Goal: Go to known website: Access a specific website the user already knows

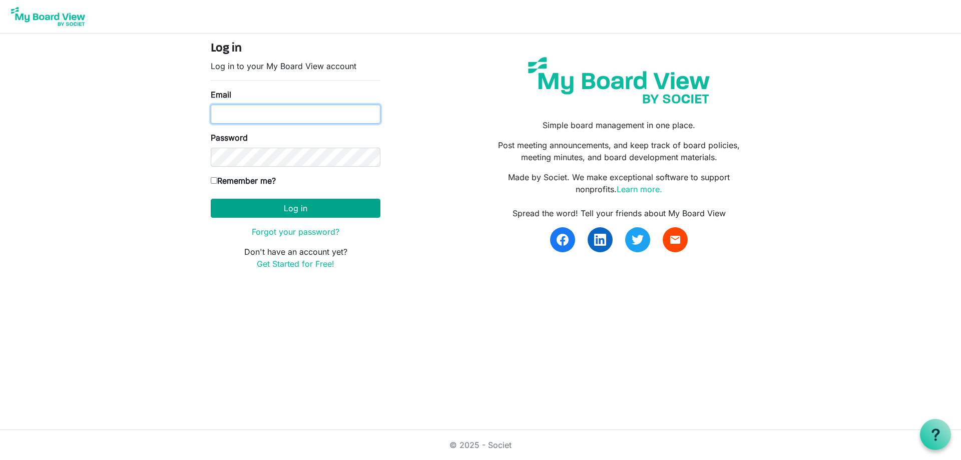
type input "[EMAIL_ADDRESS][DOMAIN_NAME]"
click at [264, 204] on button "Log in" at bounding box center [296, 208] width 170 height 19
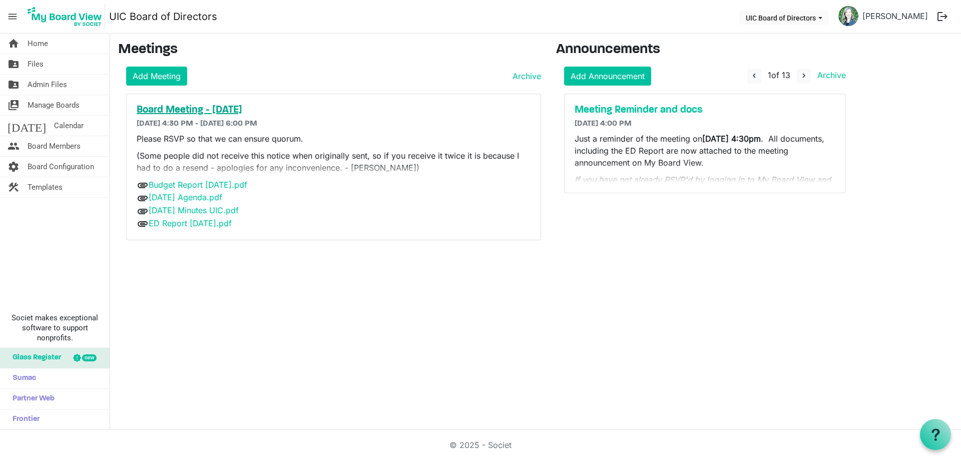
click at [181, 108] on h5 "Board Meeting - [DATE]" at bounding box center [334, 110] width 394 height 12
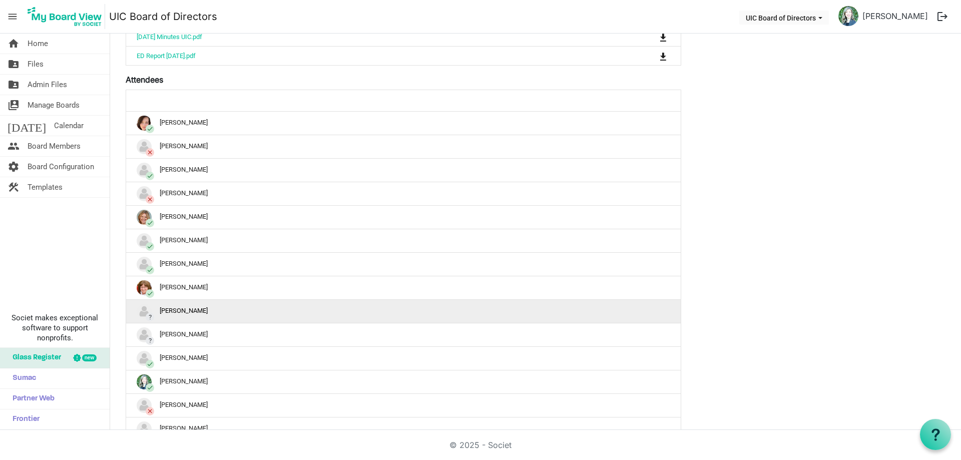
scroll to position [300, 0]
